Goal: Task Accomplishment & Management: Manage account settings

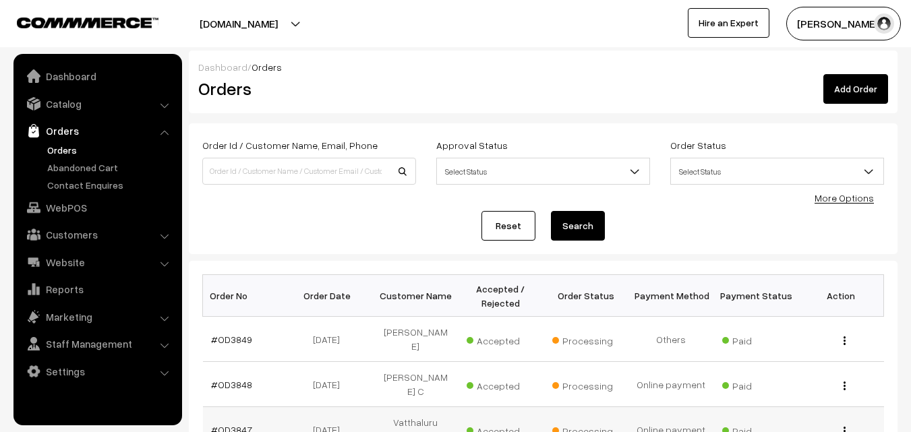
click at [237, 424] on link "#OD3847" at bounding box center [231, 429] width 41 height 11
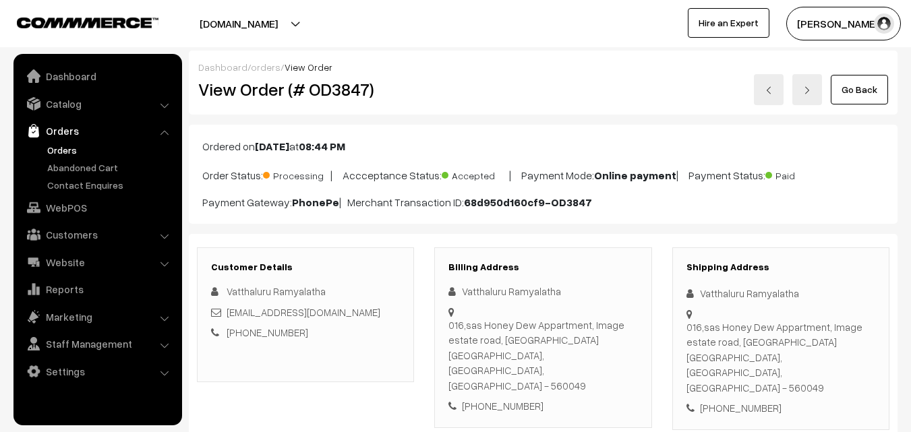
click at [858, 95] on link "Go Back" at bounding box center [859, 90] width 57 height 30
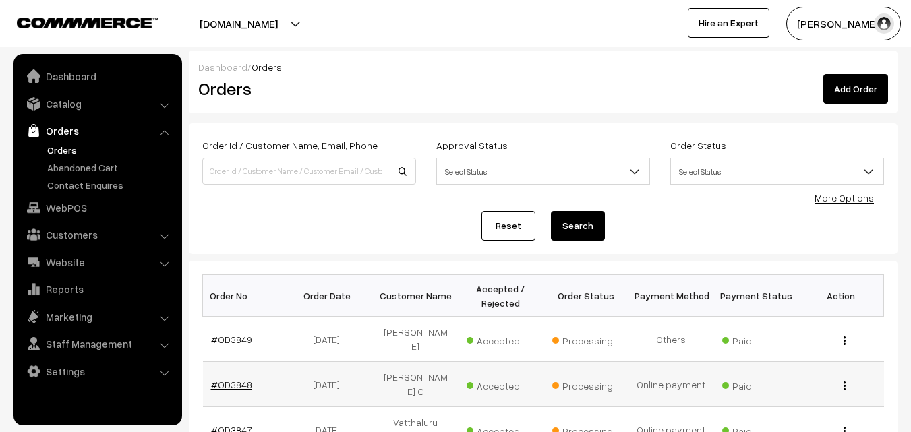
click at [239, 379] on link "#OD3848" at bounding box center [231, 384] width 41 height 11
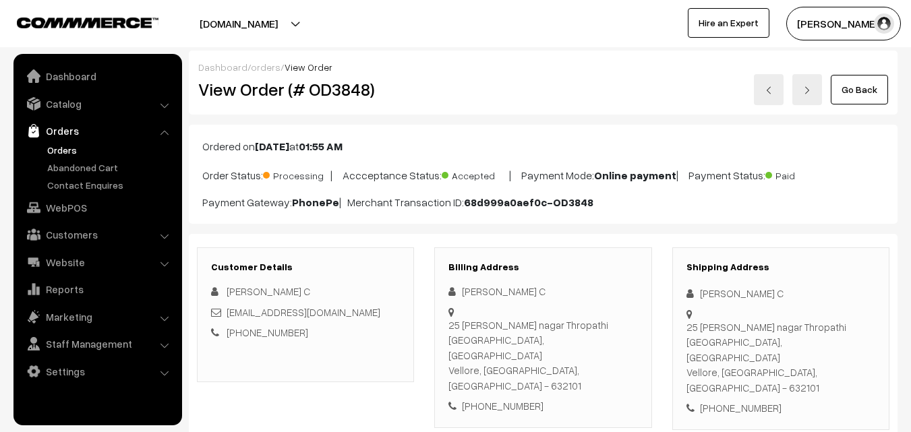
click at [858, 92] on link "Go Back" at bounding box center [859, 90] width 57 height 30
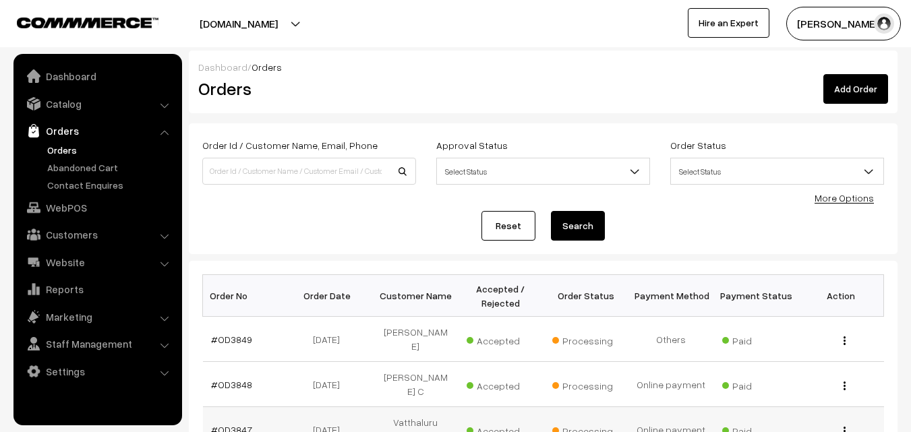
click at [230, 424] on link "#OD3847" at bounding box center [231, 429] width 41 height 11
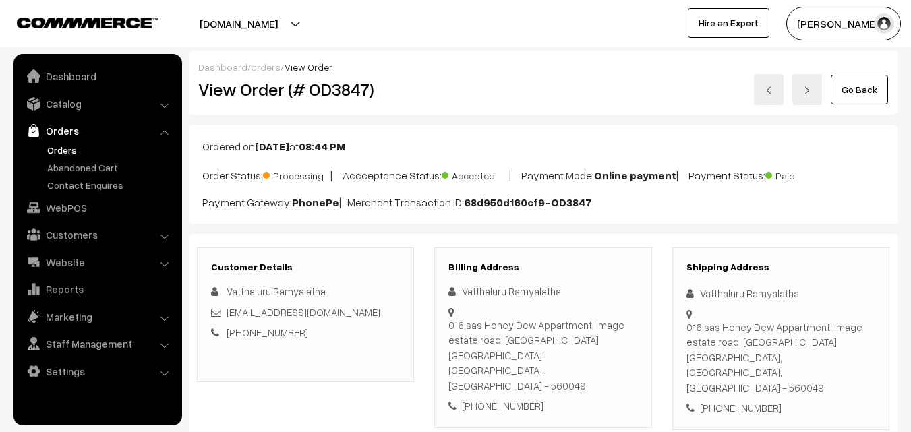
click at [877, 92] on link "Go Back" at bounding box center [859, 90] width 57 height 30
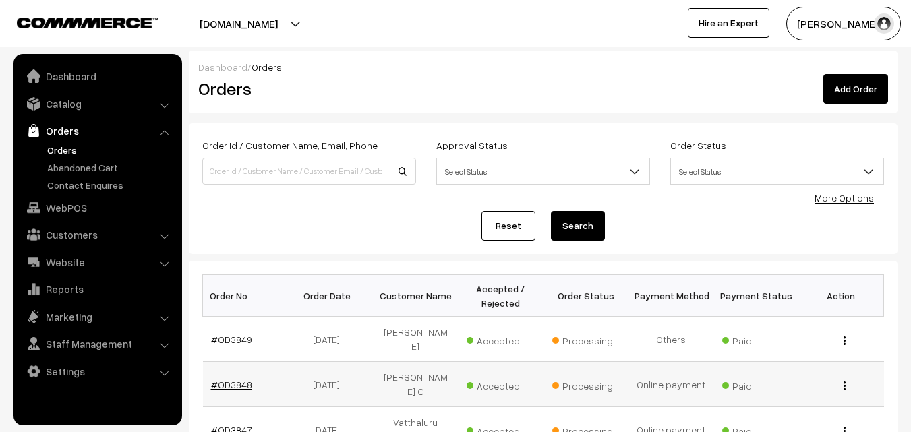
click at [235, 379] on link "#OD3848" at bounding box center [231, 384] width 41 height 11
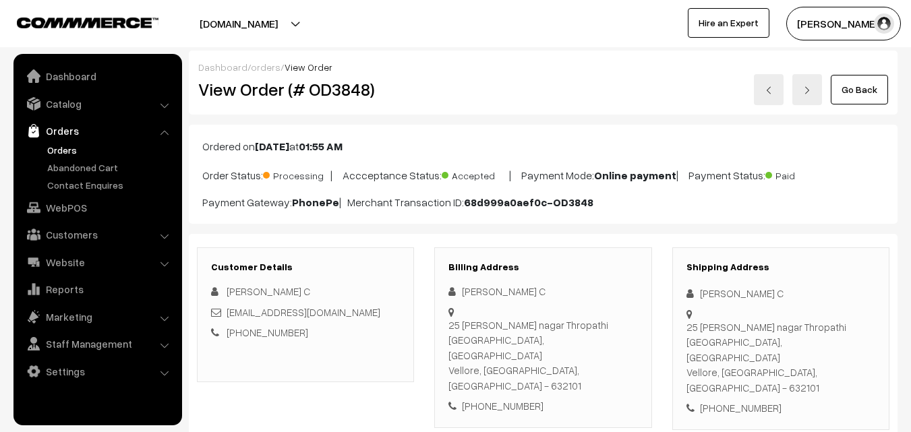
click at [855, 100] on link "Go Back" at bounding box center [859, 90] width 57 height 30
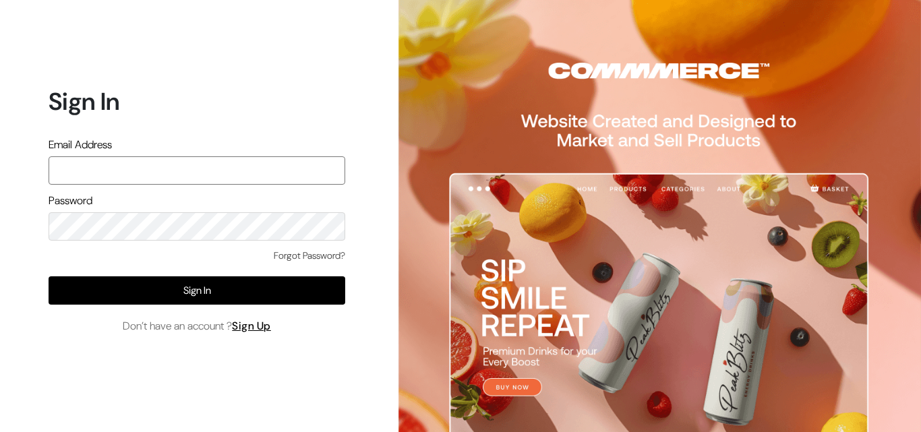
type input "varnambyaadhira@gmail.com"
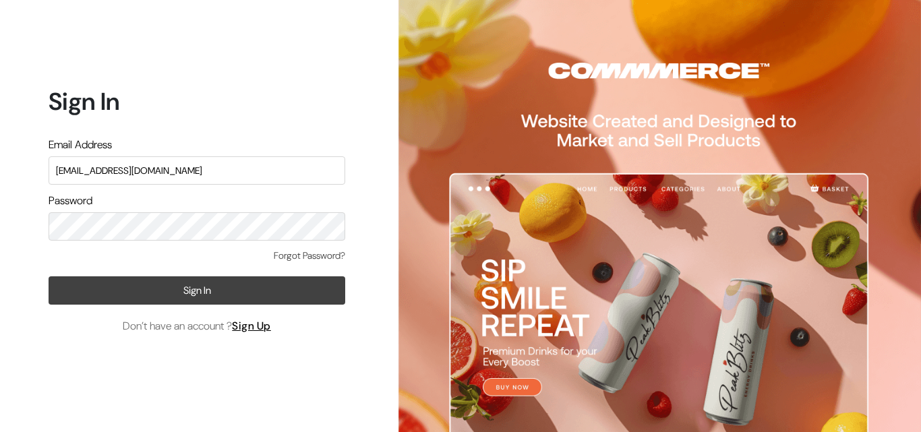
drag, startPoint x: 191, startPoint y: 290, endPoint x: 198, endPoint y: 297, distance: 10.0
click at [193, 292] on button "Sign In" at bounding box center [197, 291] width 297 height 28
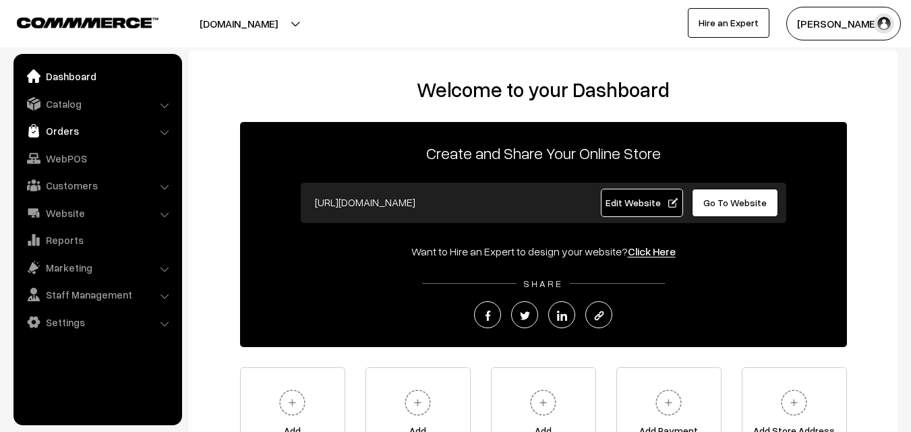
click at [58, 134] on link "Orders" at bounding box center [97, 131] width 161 height 24
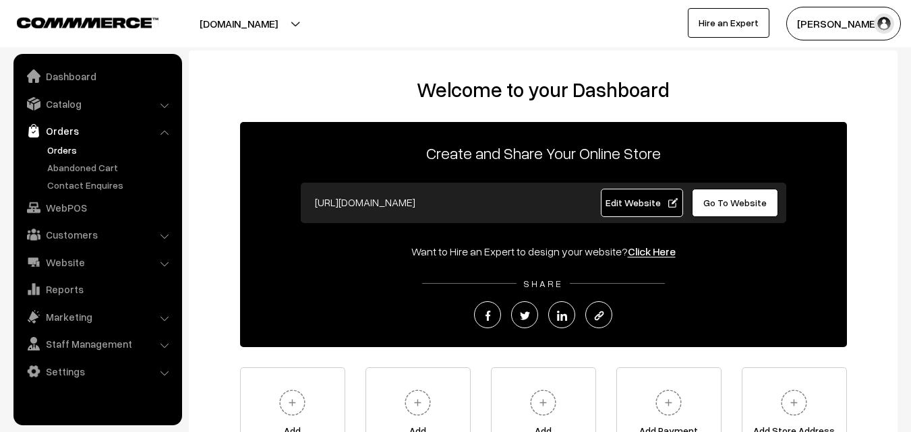
click at [59, 151] on link "Orders" at bounding box center [111, 150] width 134 height 14
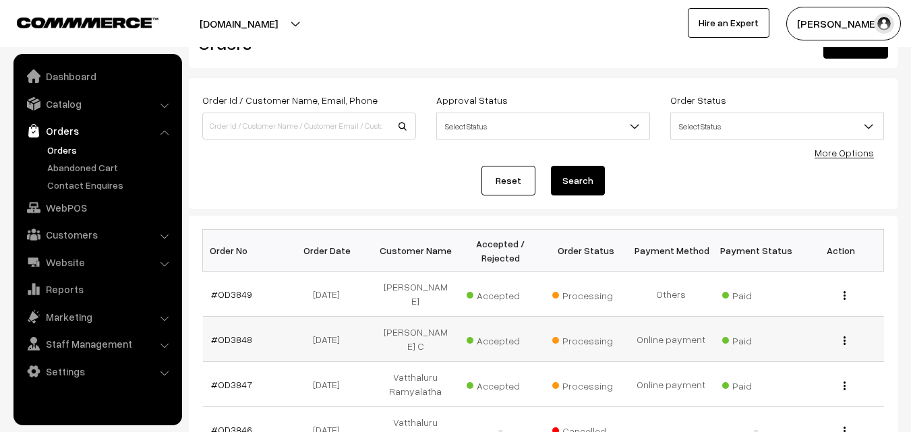
scroll to position [67, 0]
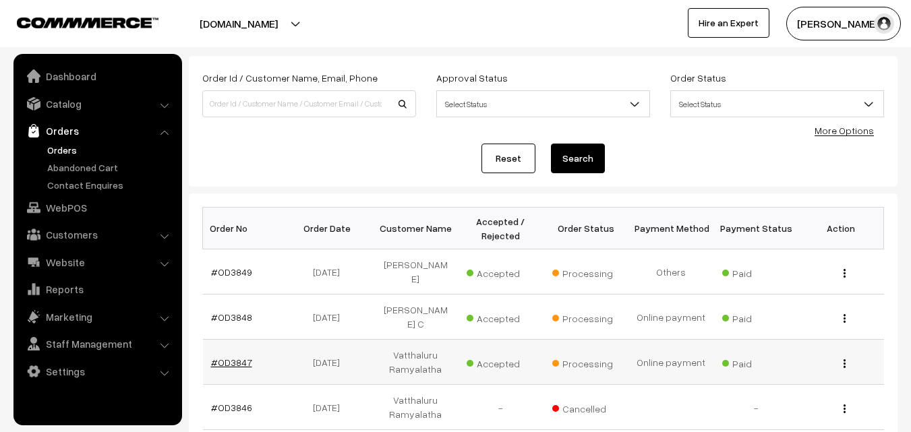
click at [239, 357] on link "#OD3847" at bounding box center [231, 362] width 41 height 11
click at [237, 357] on link "#OD3847" at bounding box center [231, 362] width 41 height 11
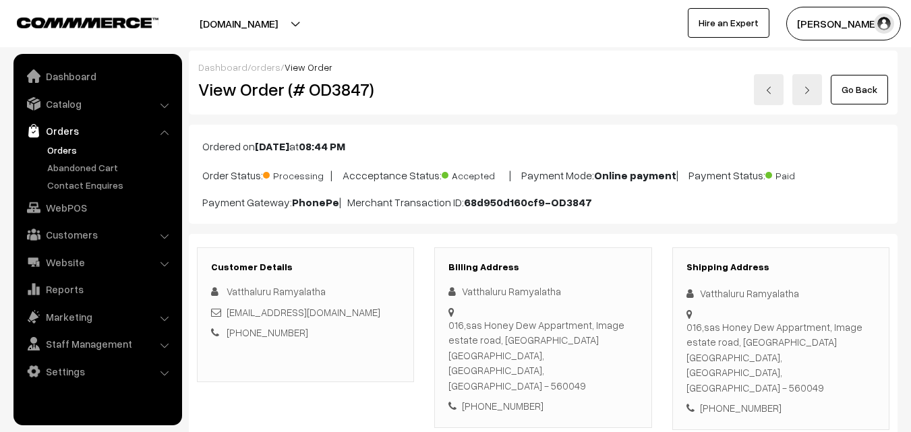
click at [61, 152] on link "Orders" at bounding box center [111, 150] width 134 height 14
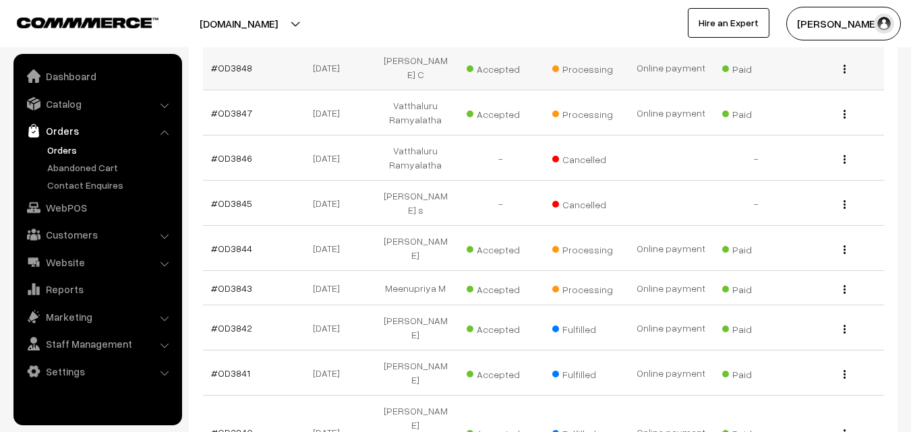
scroll to position [337, 0]
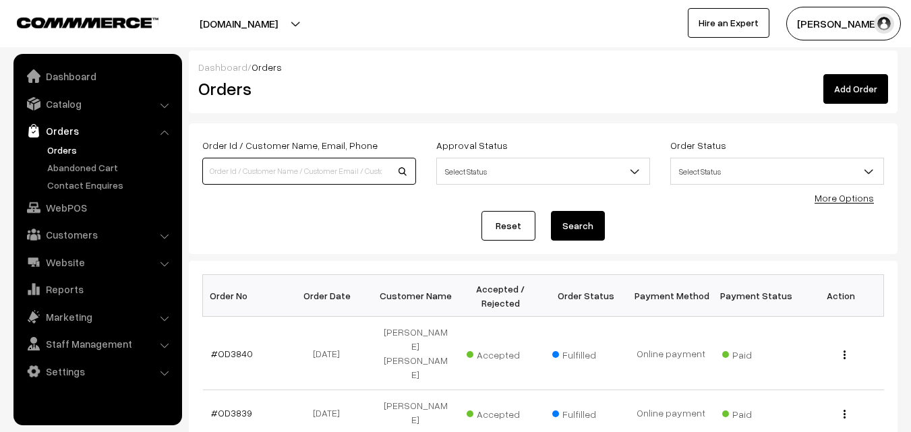
click at [232, 168] on input at bounding box center [309, 171] width 214 height 27
type input "o"
type input "OD3850"
click at [591, 226] on button "Search" at bounding box center [578, 226] width 54 height 30
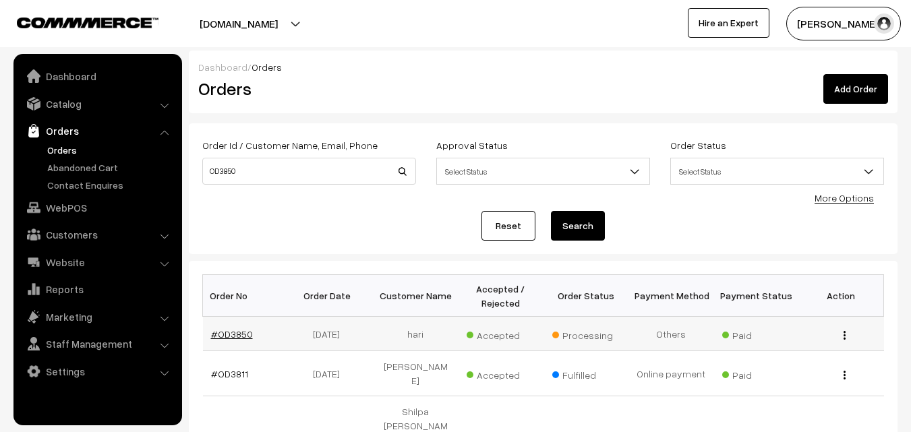
click at [241, 335] on link "#OD3850" at bounding box center [232, 333] width 42 height 11
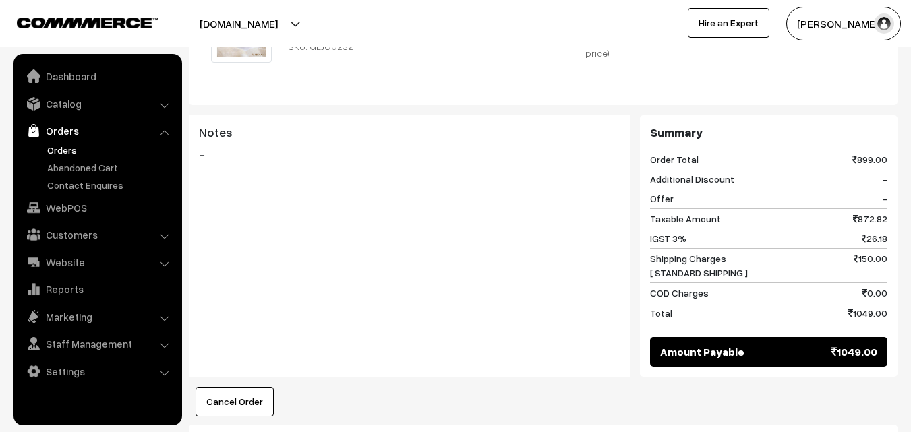
scroll to position [540, 0]
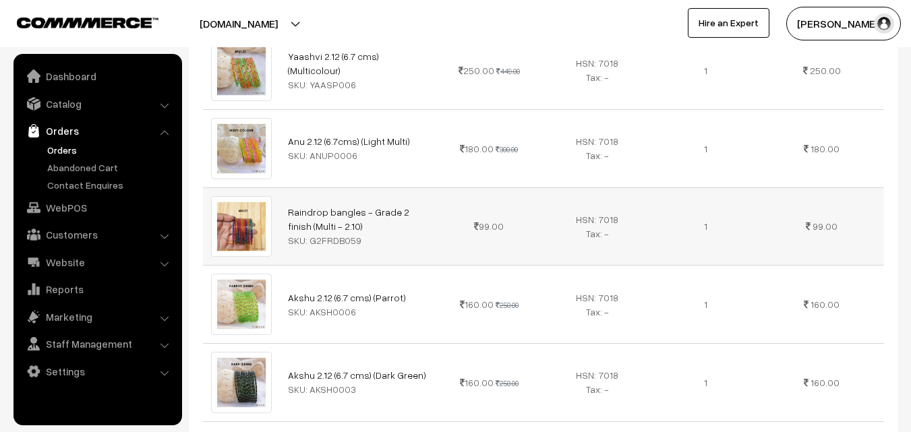
scroll to position [472, 0]
